Goal: Submit feedback/report problem

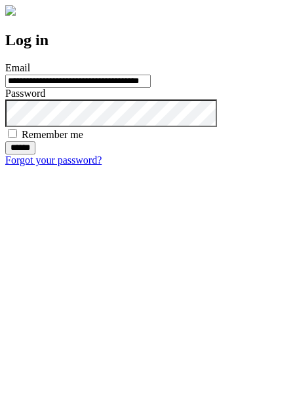
click at [35, 155] on input "******" at bounding box center [20, 147] width 30 height 13
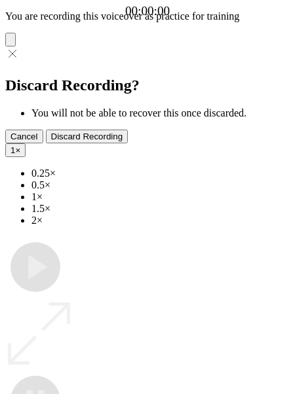
type input "**********"
